Goal: Information Seeking & Learning: Learn about a topic

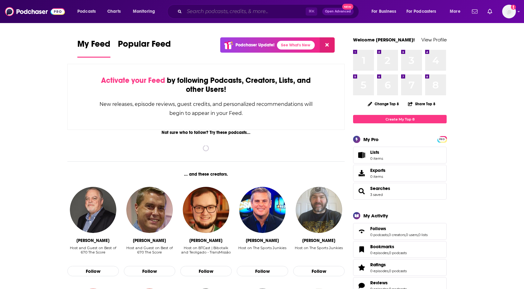
click at [209, 10] on input "Search podcasts, credits, & more..." at bounding box center [244, 12] width 121 height 10
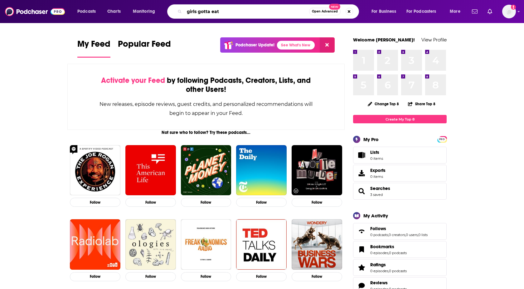
type input "girls gotta eat"
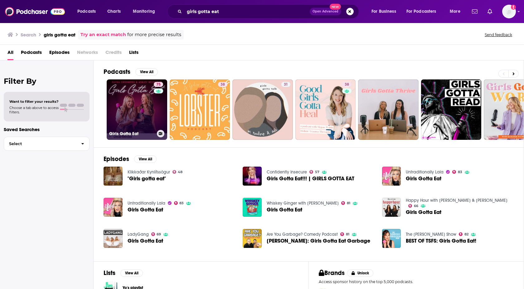
click at [139, 111] on link "75 Girls Gotta Eat" at bounding box center [137, 110] width 60 height 60
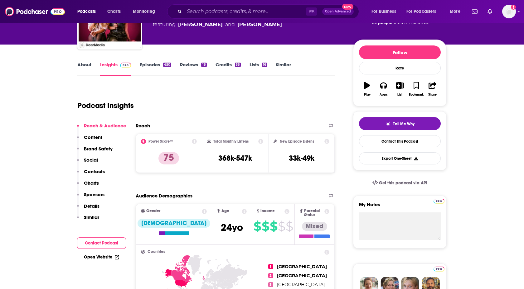
scroll to position [114, 0]
